Goal: Find specific page/section: Find specific page/section

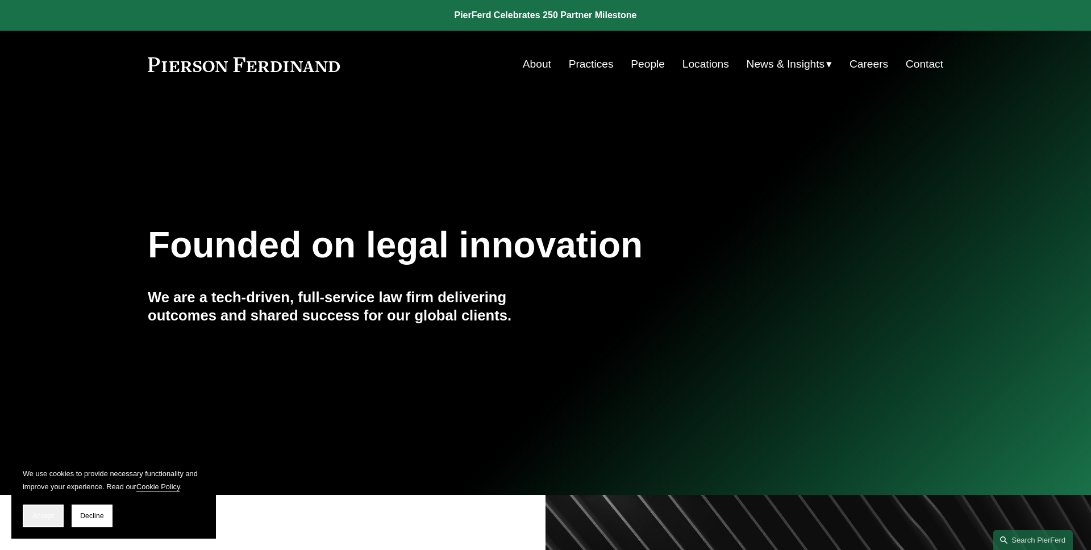
click at [40, 516] on span "Accept" at bounding box center [43, 516] width 22 height 8
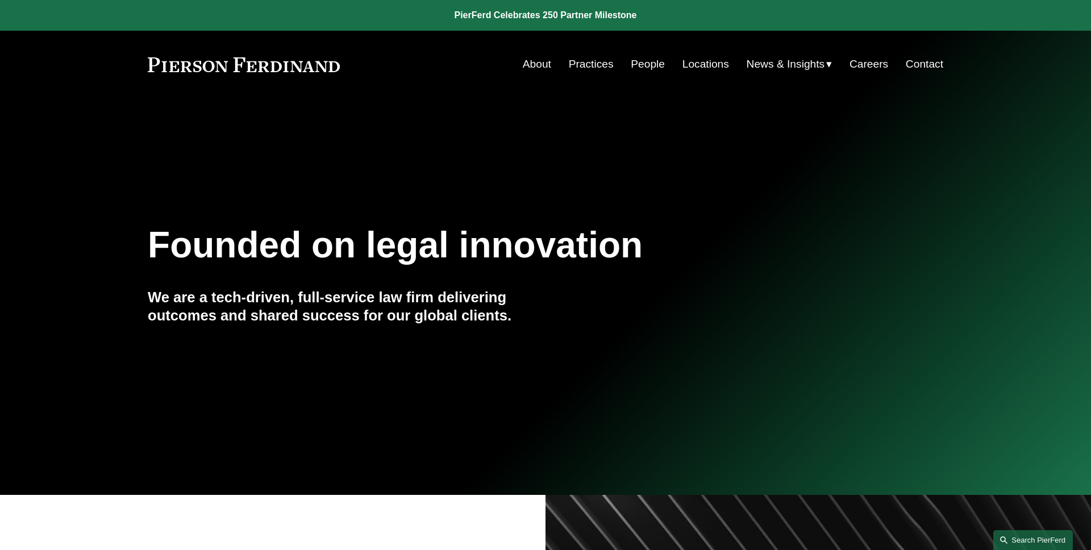
click at [1027, 537] on link "Search this site" at bounding box center [1033, 540] width 80 height 20
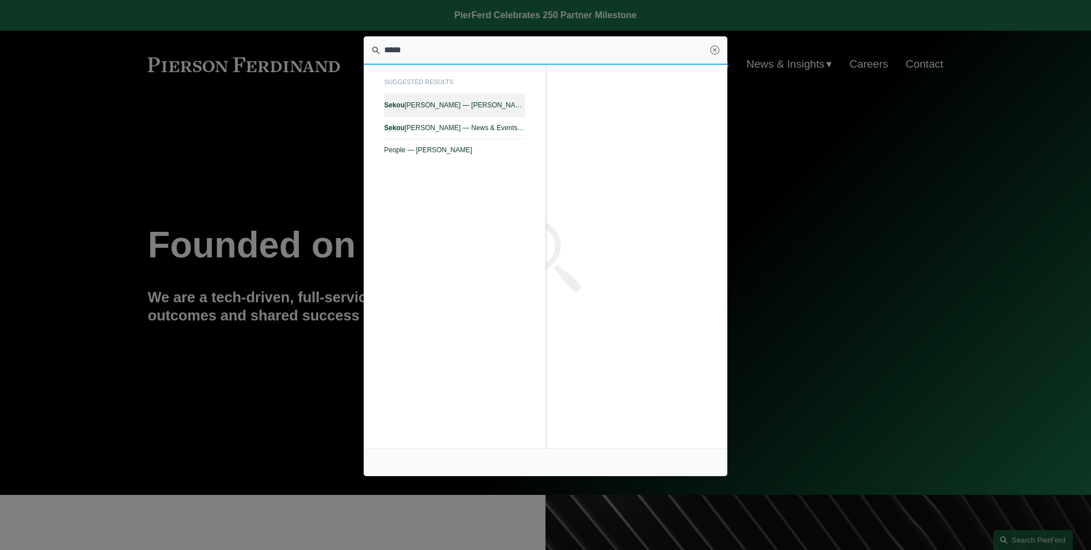
click at [504, 110] on link "Sekou Campbell — Pierson Ferdinand LLP" at bounding box center [454, 105] width 141 height 22
type input "*****"
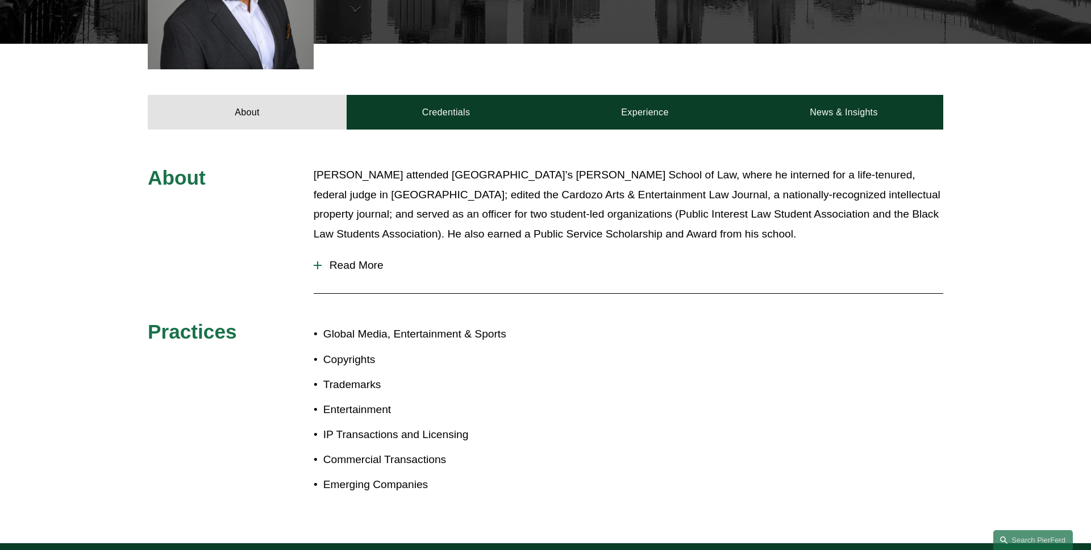
scroll to position [414, 0]
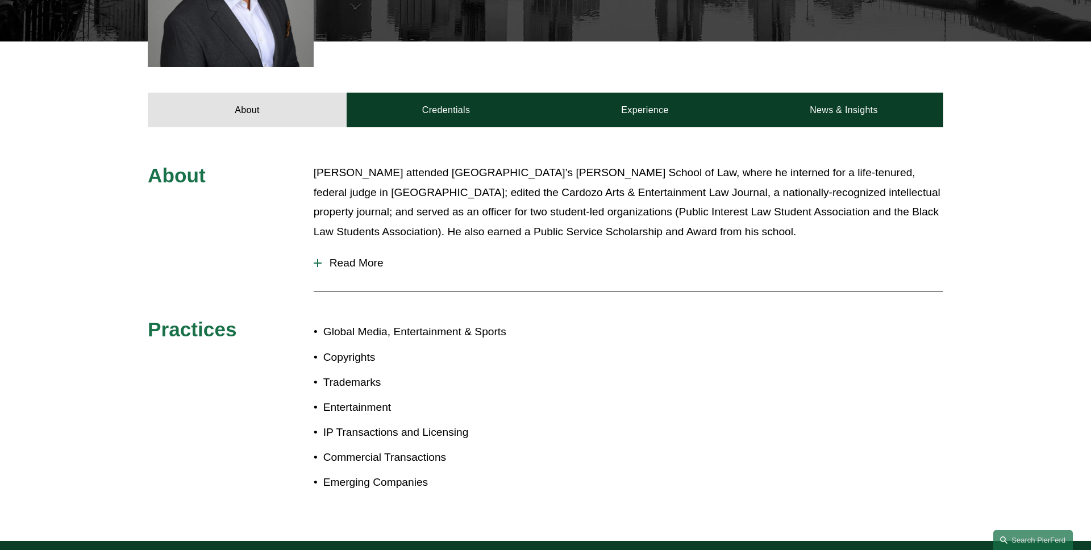
click at [366, 256] on button "Read More" at bounding box center [629, 263] width 630 height 30
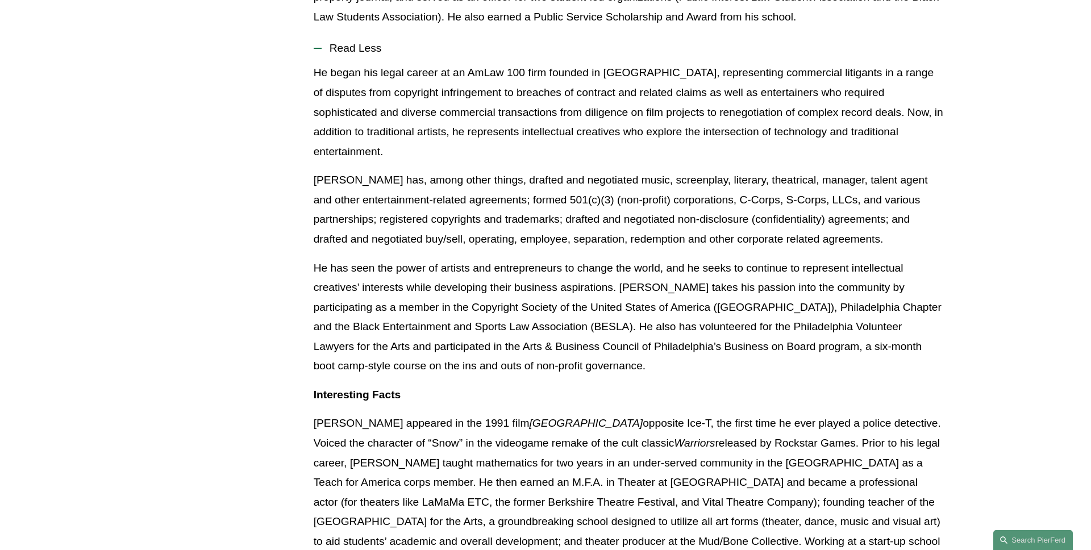
scroll to position [495, 0]
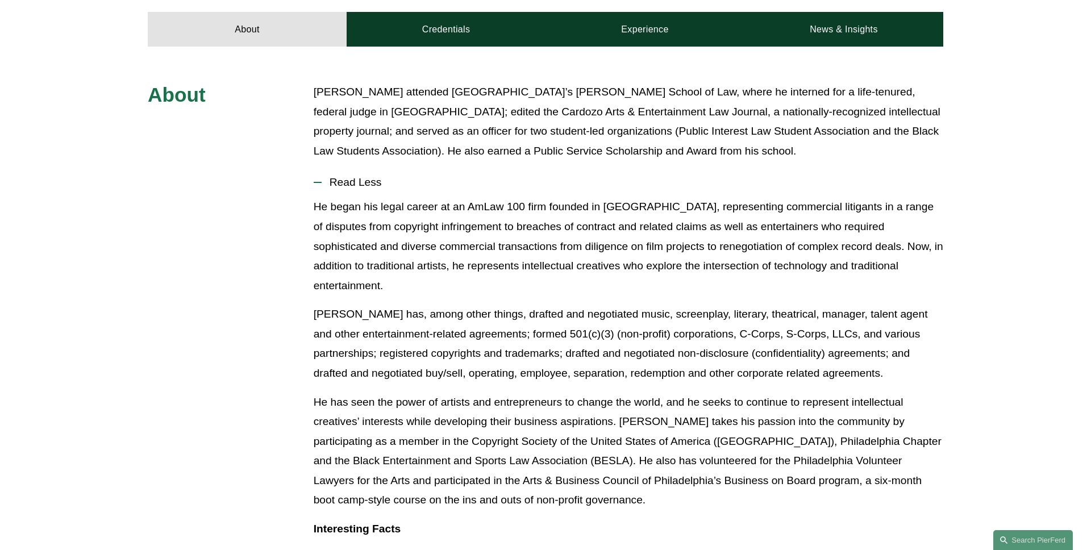
click at [381, 179] on span "Read Less" at bounding box center [633, 182] width 622 height 12
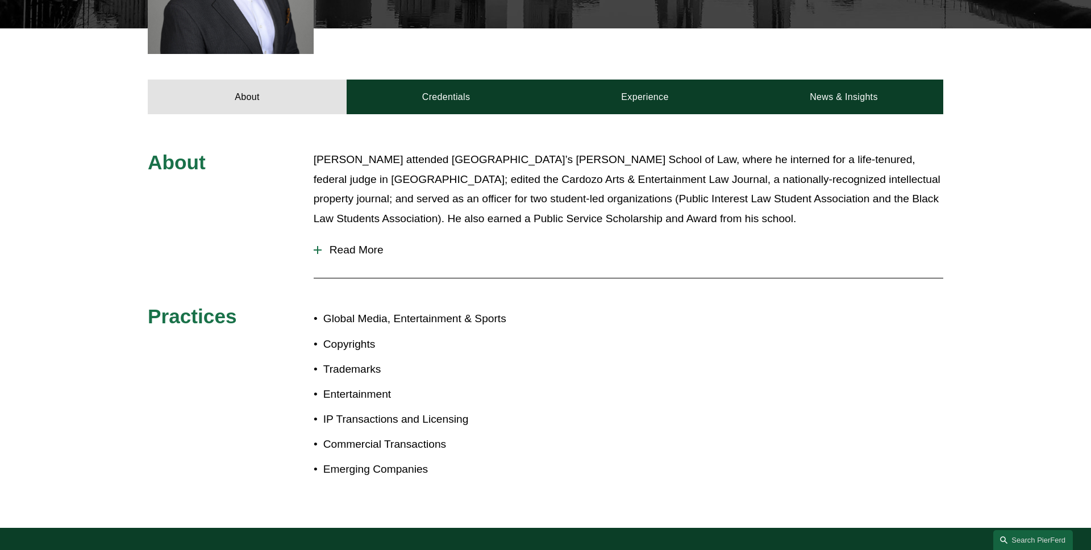
scroll to position [369, 0]
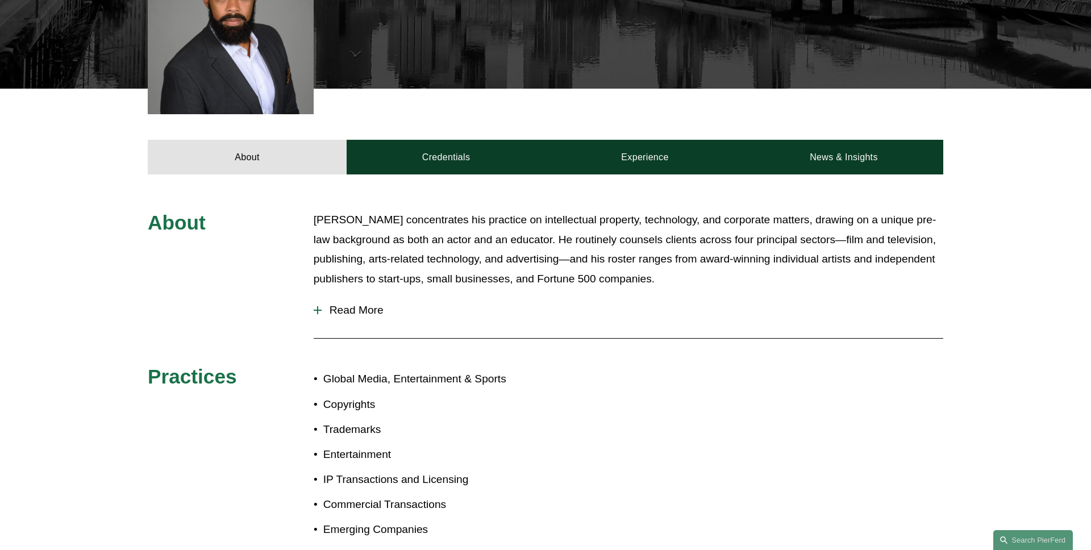
scroll to position [369, 0]
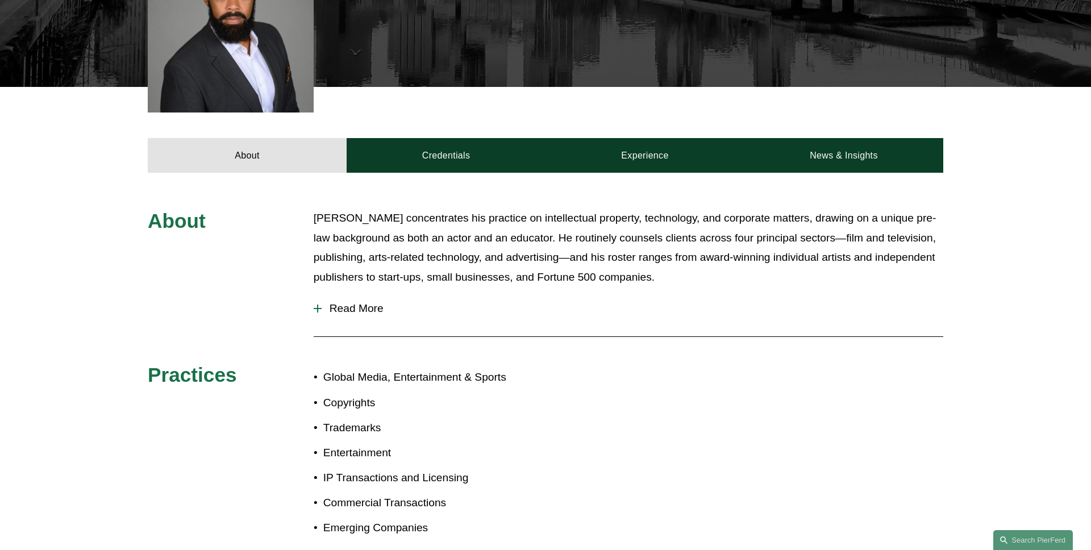
click at [382, 308] on span "Read More" at bounding box center [633, 308] width 622 height 12
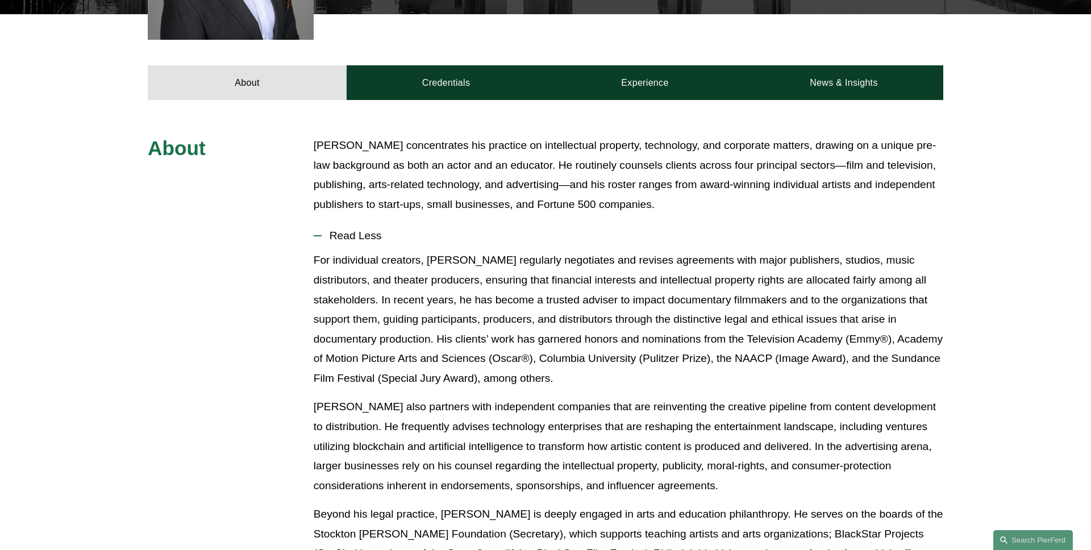
scroll to position [440, 0]
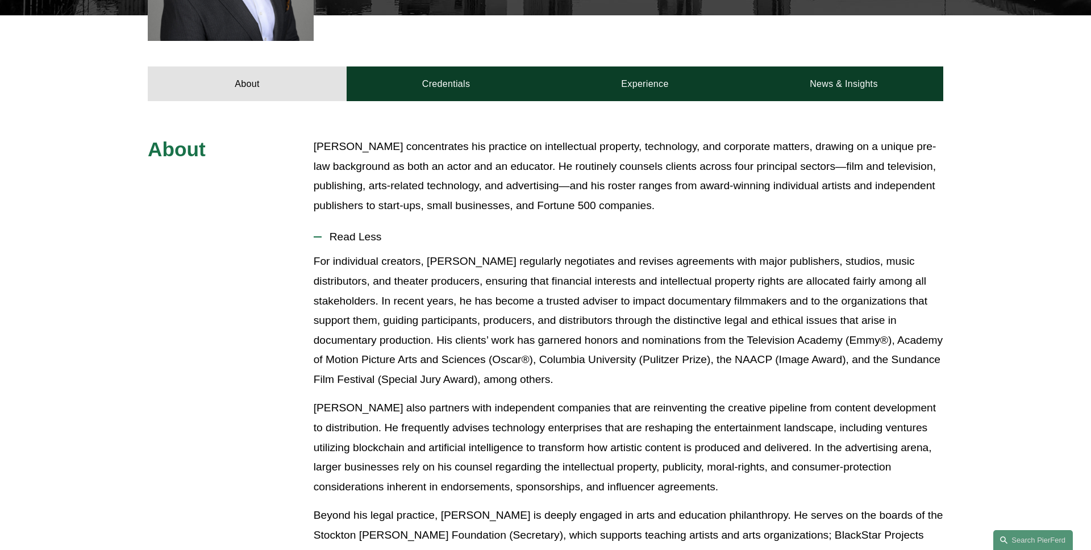
click at [335, 232] on span "Read Less" at bounding box center [633, 237] width 622 height 12
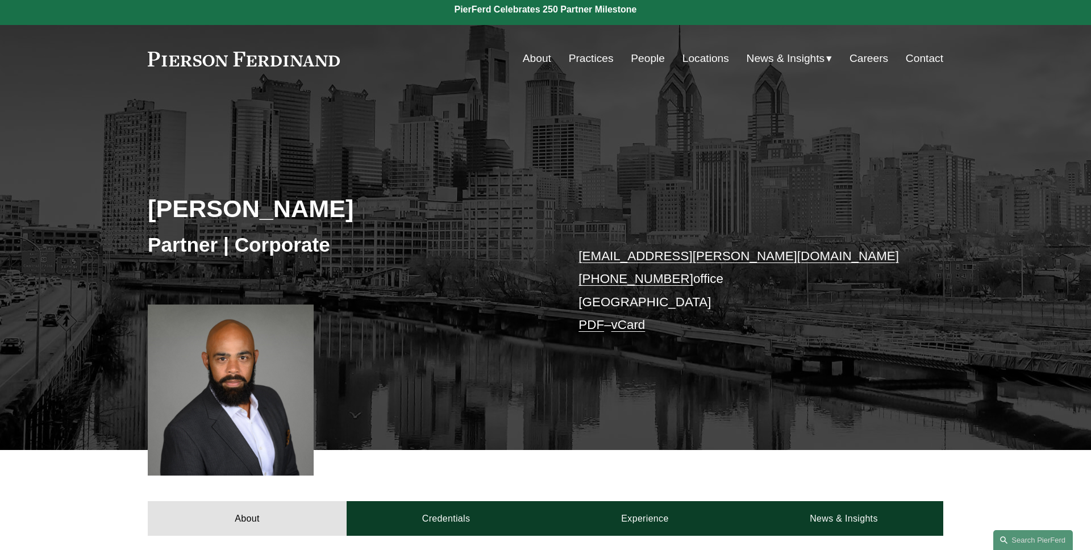
scroll to position [0, 0]
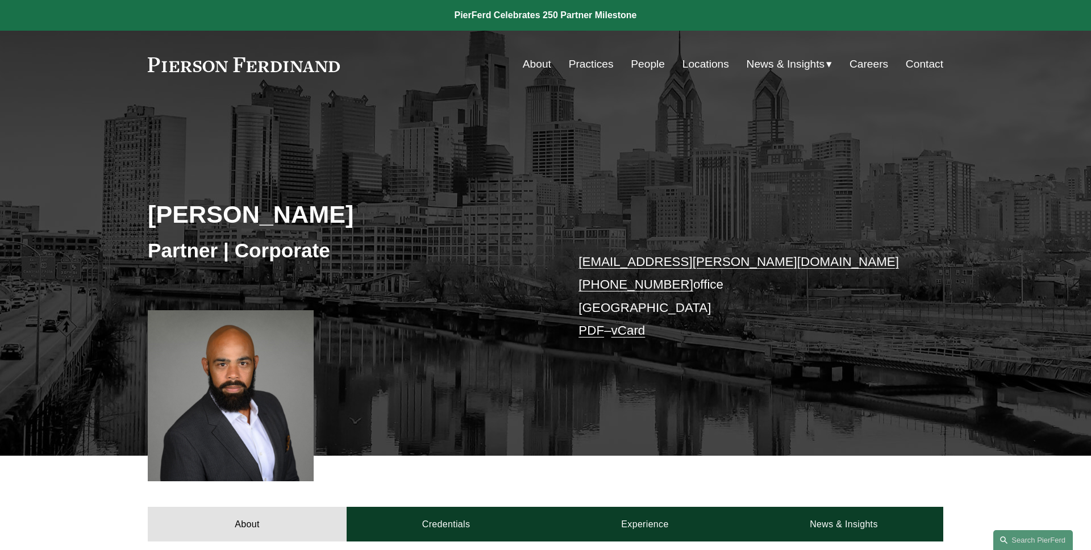
click at [594, 331] on link "PDF" at bounding box center [591, 330] width 26 height 14
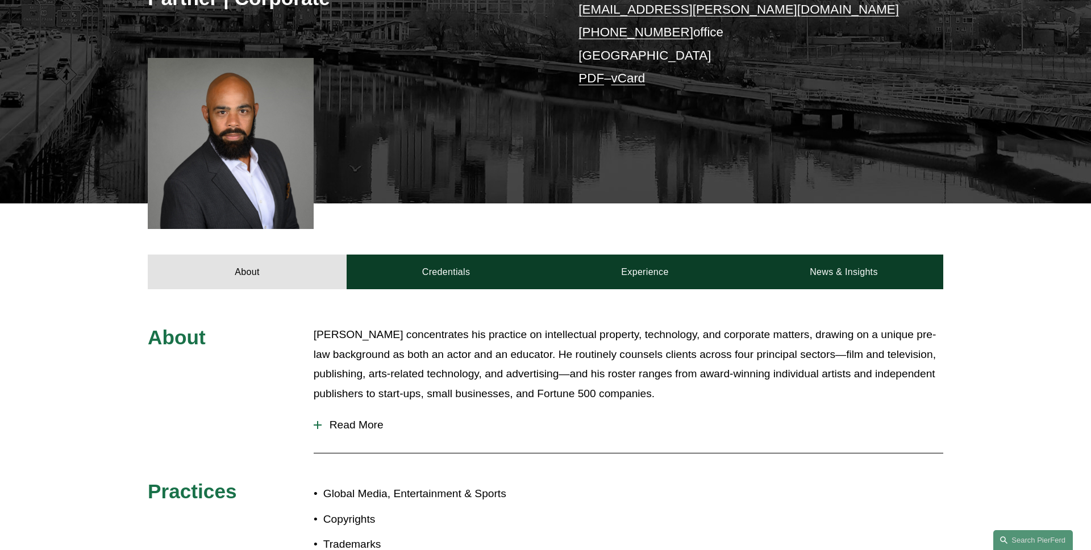
scroll to position [345, 0]
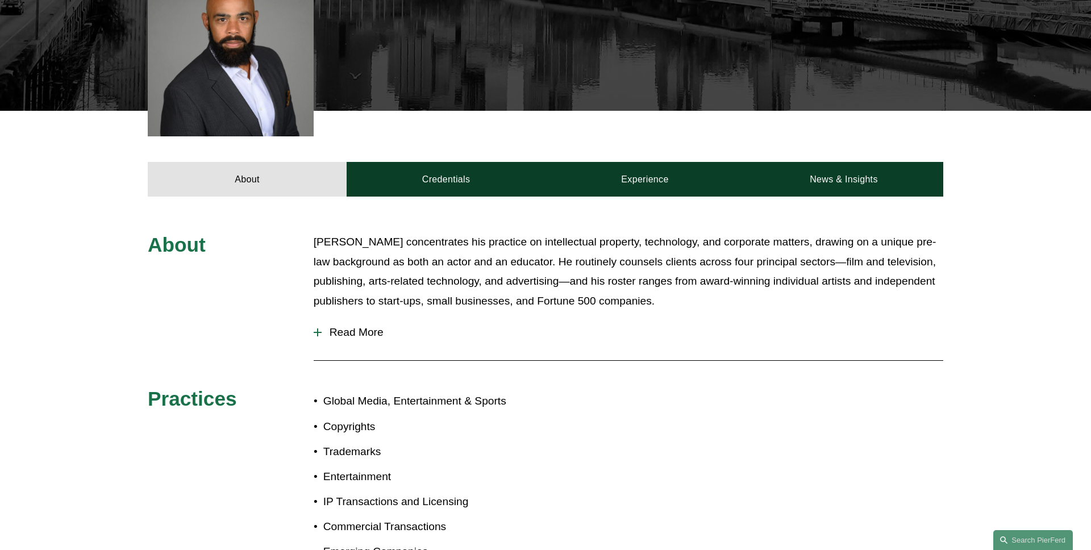
click at [359, 333] on span "Read More" at bounding box center [633, 332] width 622 height 12
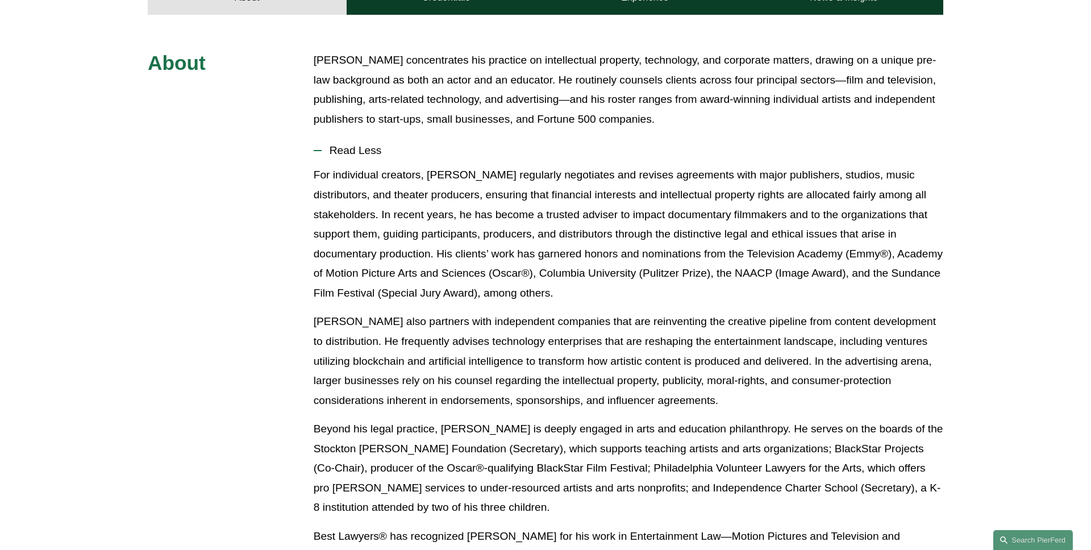
scroll to position [540, 0]
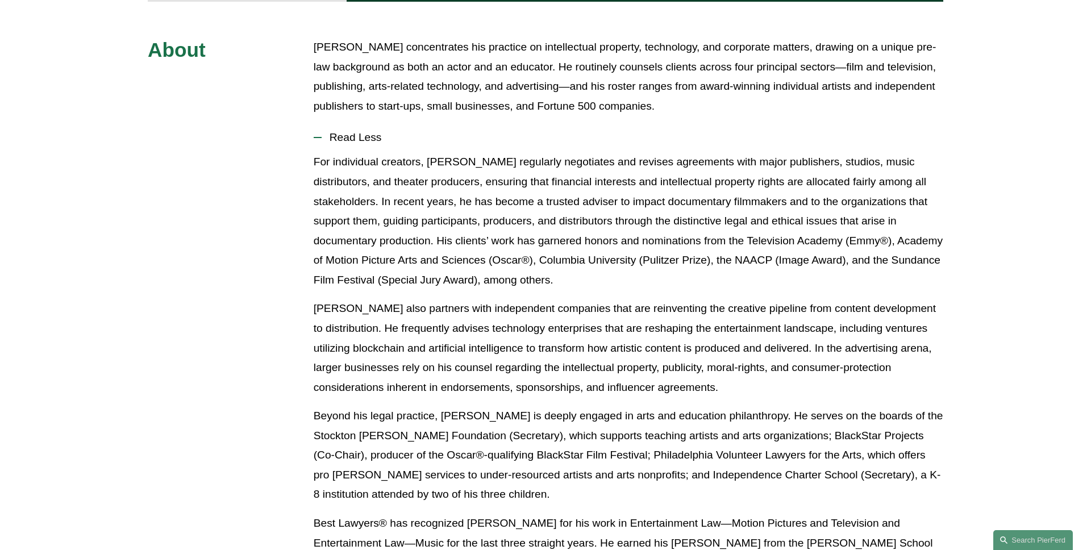
click at [380, 137] on span "Read Less" at bounding box center [633, 137] width 622 height 12
